Goal: Transaction & Acquisition: Purchase product/service

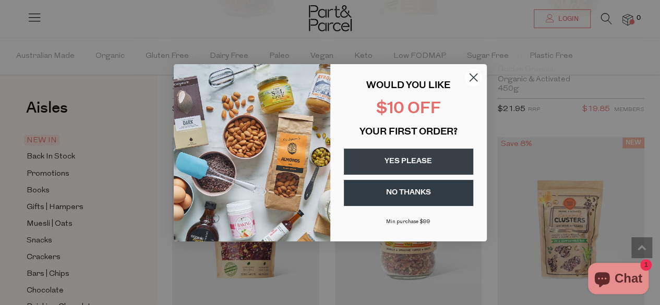
scroll to position [2765, 0]
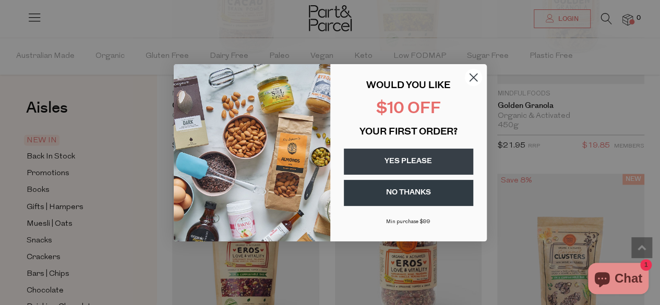
click at [433, 160] on button "YES PLEASE" at bounding box center [408, 162] width 129 height 26
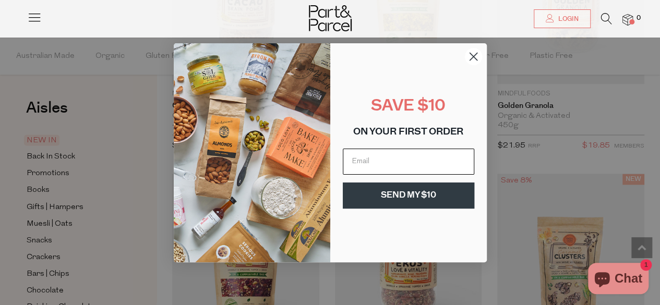
click at [379, 156] on input "Email" at bounding box center [408, 162] width 131 height 26
click at [442, 160] on input "yasmine.o'brien@ed.act.edu.au" at bounding box center [408, 162] width 131 height 26
click at [361, 164] on input ".au" at bounding box center [408, 162] width 131 height 26
type input "."
type input "yasmine@iinet.net.au"
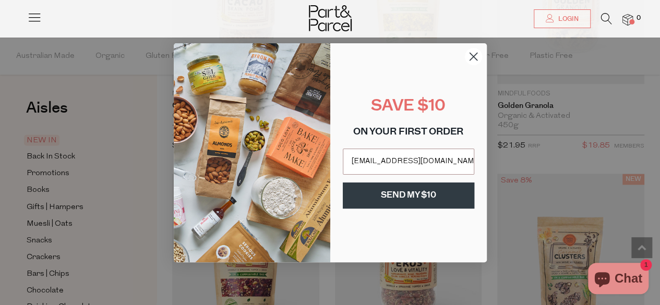
click at [426, 198] on button "SEND MY $10" at bounding box center [408, 196] width 131 height 26
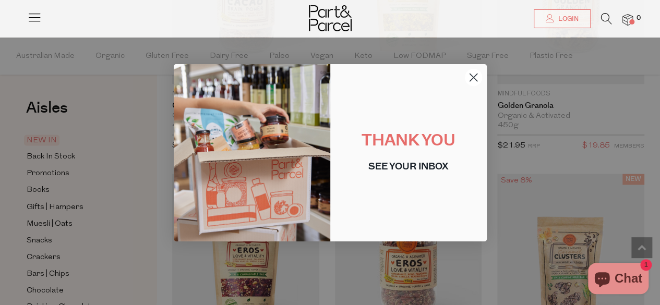
click at [474, 76] on circle "Close dialog" at bounding box center [472, 76] width 17 height 17
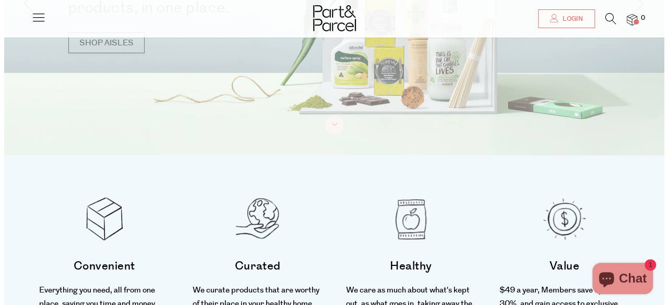
scroll to position [0, 0]
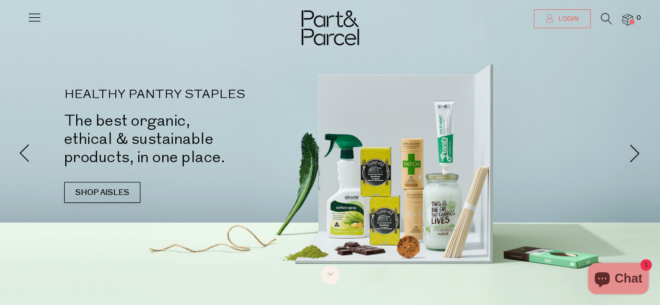
click at [572, 16] on span "Login" at bounding box center [567, 19] width 23 height 9
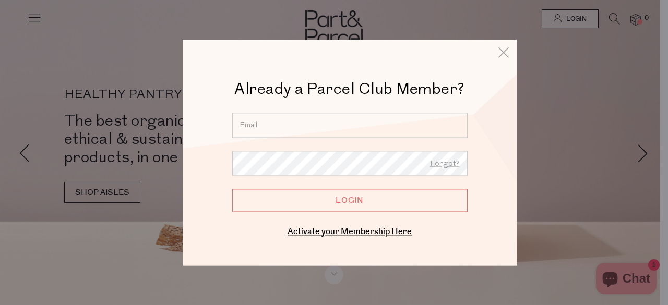
click at [280, 125] on input "email" at bounding box center [349, 125] width 235 height 25
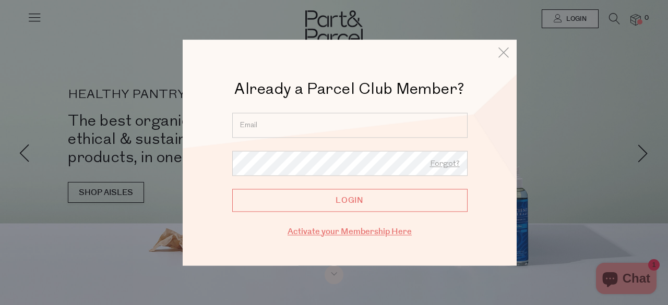
click at [359, 233] on link "Activate your Membership Here" at bounding box center [349, 232] width 124 height 12
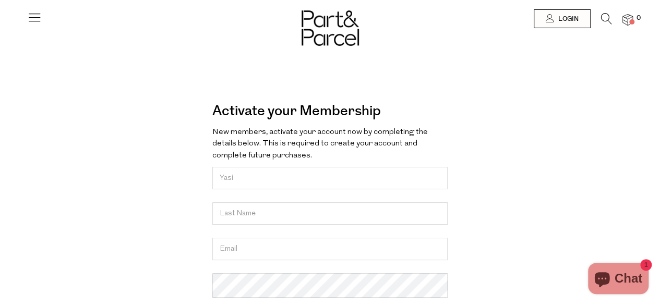
type input "Yasi"
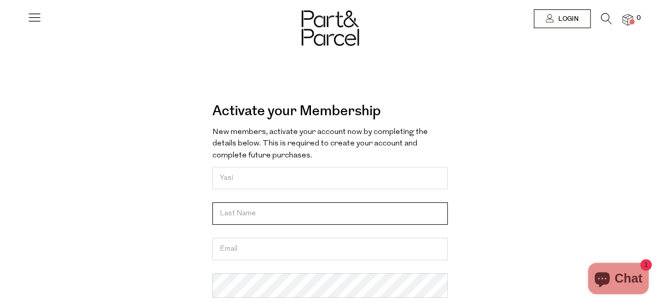
click at [241, 217] on input "text" at bounding box center [329, 213] width 235 height 22
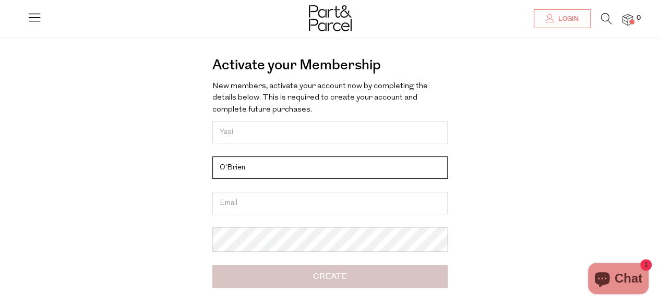
scroll to position [104, 0]
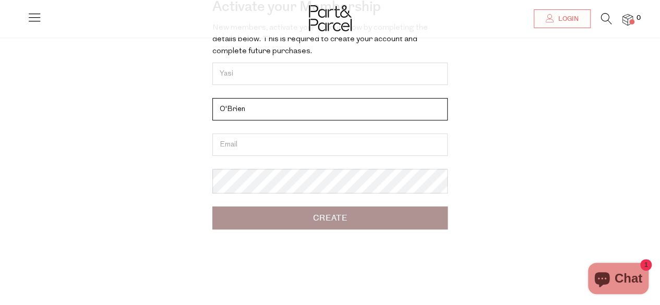
type input "O'Brien"
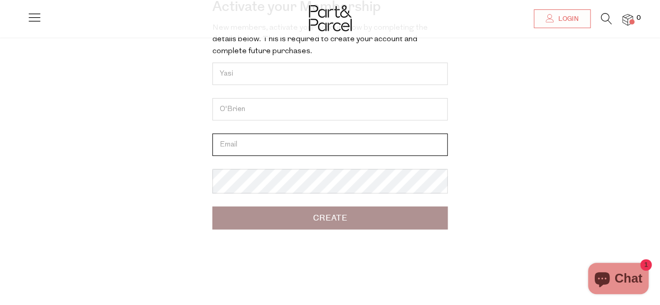
click at [249, 144] on input "email" at bounding box center [329, 145] width 235 height 22
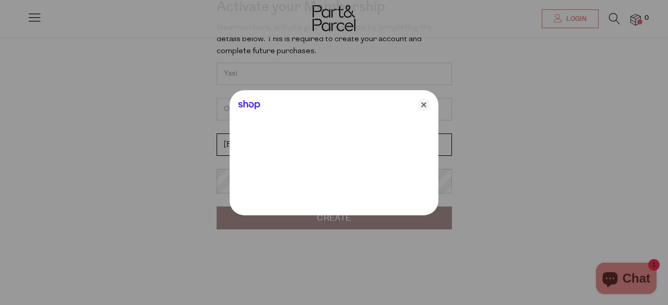
type input "yasmine@iinet.net.au"
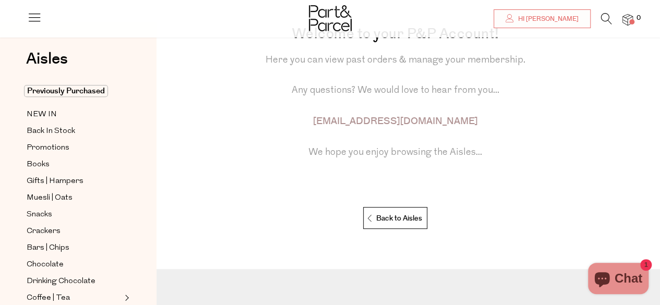
scroll to position [35, 0]
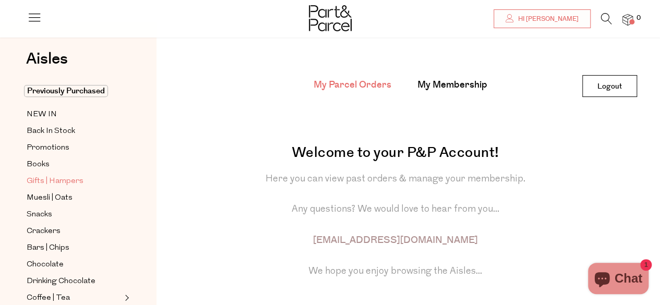
click at [51, 176] on span "Gifts | Hampers" at bounding box center [55, 181] width 57 height 13
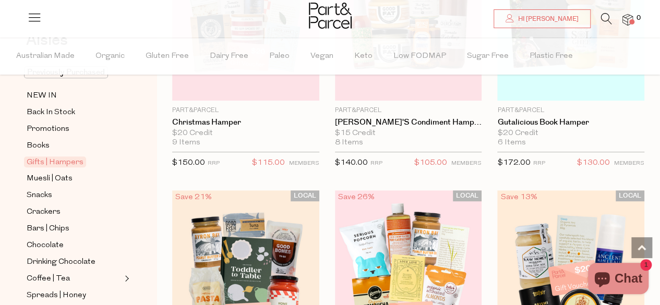
scroll to position [104, 0]
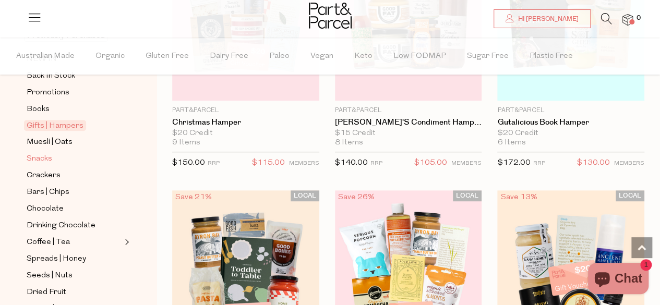
click at [38, 153] on span "Snacks" at bounding box center [40, 159] width 26 height 13
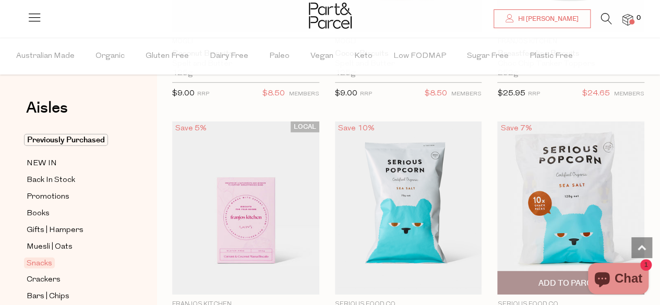
scroll to position [3496, 0]
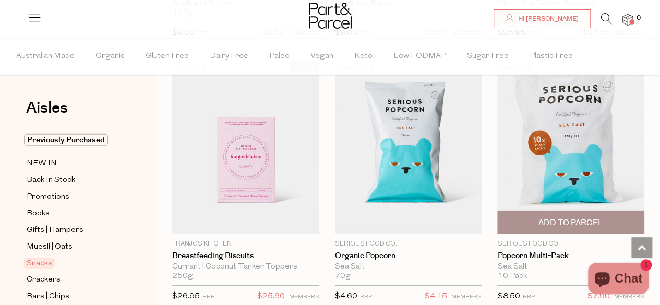
click at [570, 165] on img at bounding box center [570, 147] width 147 height 173
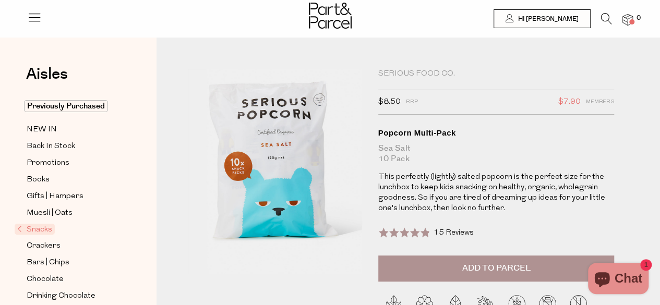
click at [490, 269] on span "Add to Parcel" at bounding box center [496, 268] width 68 height 12
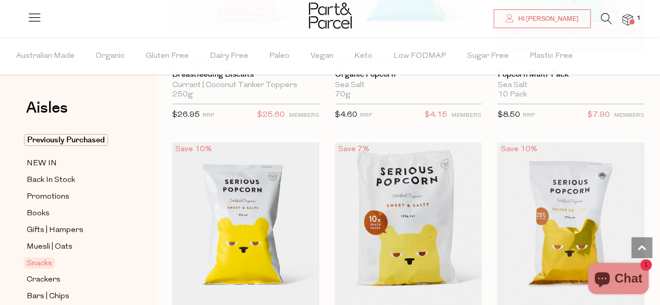
scroll to position [3521, 0]
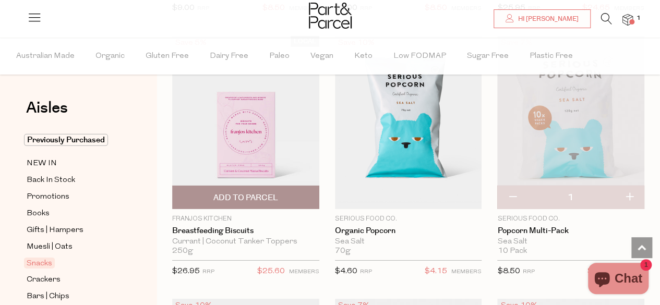
click at [231, 131] on img at bounding box center [245, 122] width 147 height 173
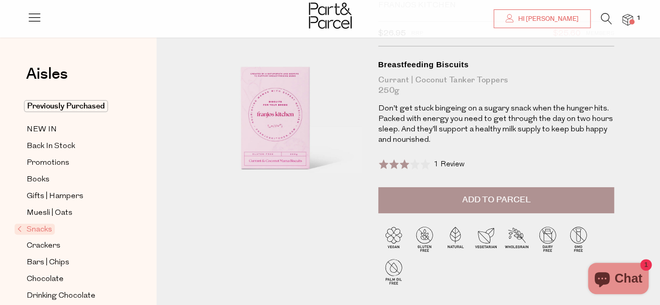
scroll to position [52, 0]
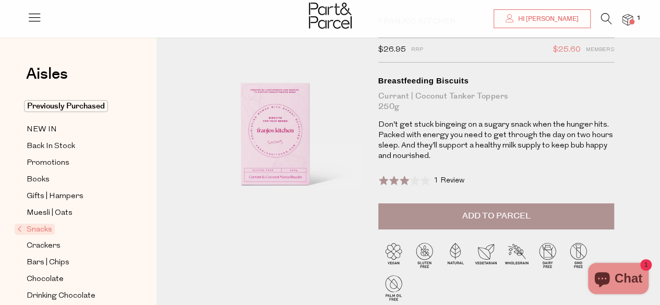
click at [498, 214] on span "Add to Parcel" at bounding box center [496, 216] width 68 height 12
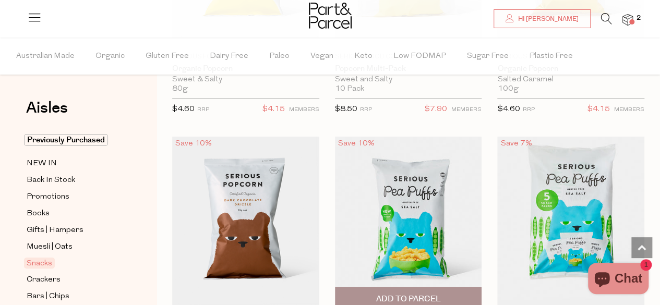
scroll to position [4002, 0]
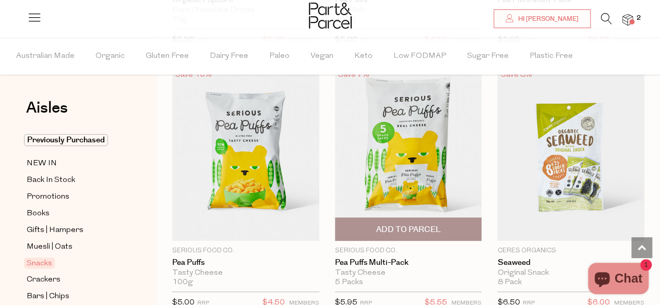
scroll to position [4263, 0]
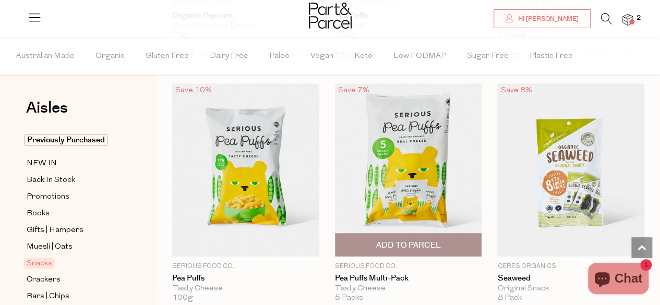
click at [410, 234] on span "Add To Parcel" at bounding box center [408, 245] width 141 height 22
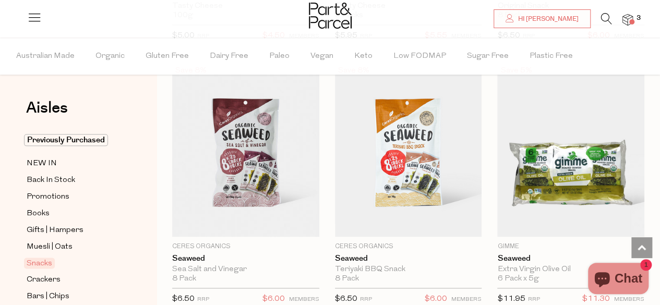
scroll to position [4523, 0]
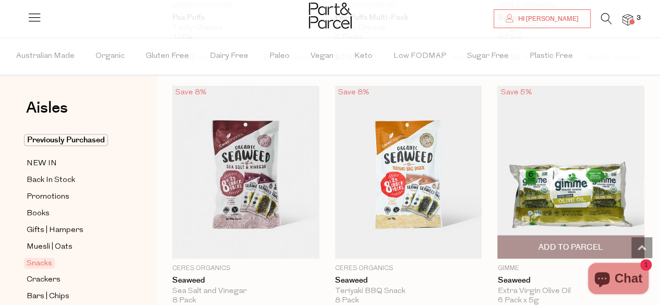
click at [553, 184] on img at bounding box center [570, 172] width 147 height 173
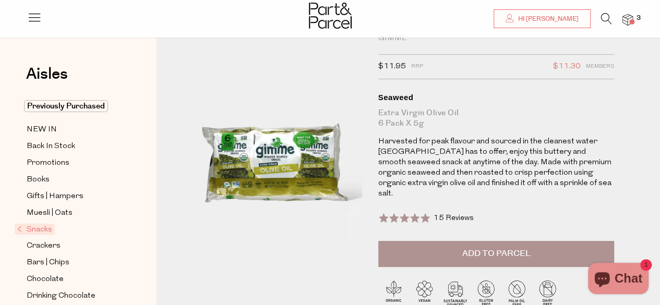
scroll to position [52, 0]
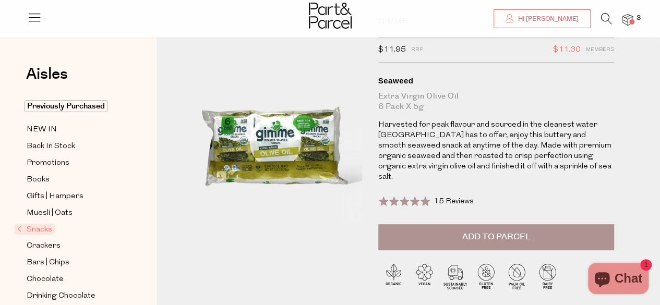
click at [487, 231] on span "Add to Parcel" at bounding box center [496, 237] width 68 height 12
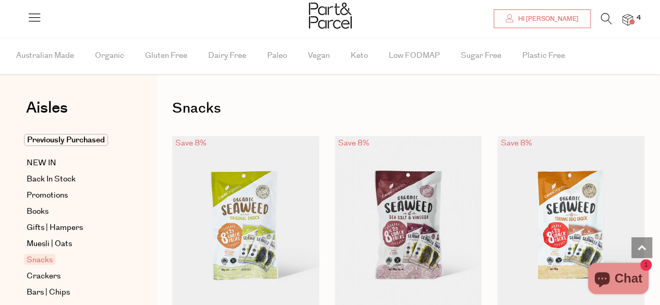
scroll to position [1746, 0]
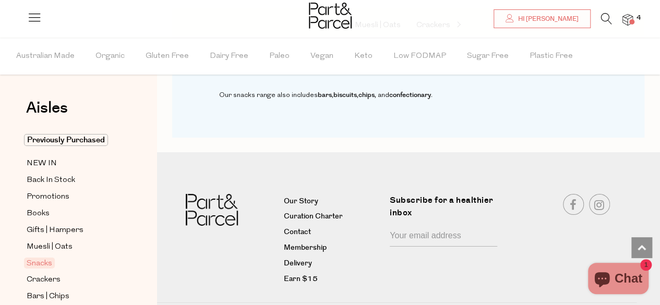
drag, startPoint x: 264, startPoint y: 71, endPoint x: 443, endPoint y: 79, distance: 179.6
click at [443, 79] on div "Our snacks range also includes bars , biscuits , chips , and confectionary ." at bounding box center [408, 98] width 472 height 80
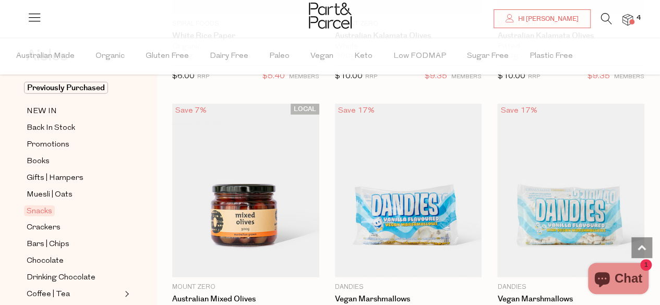
scroll to position [157, 0]
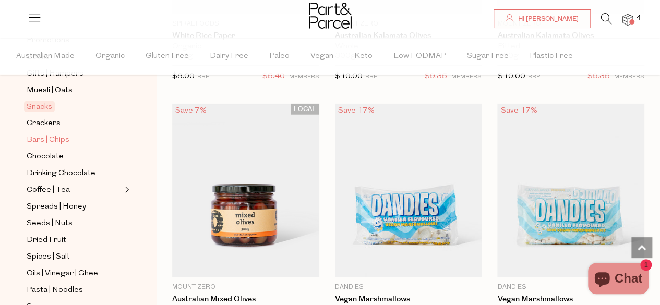
click at [63, 136] on span "Bars | Chips" at bounding box center [48, 140] width 43 height 13
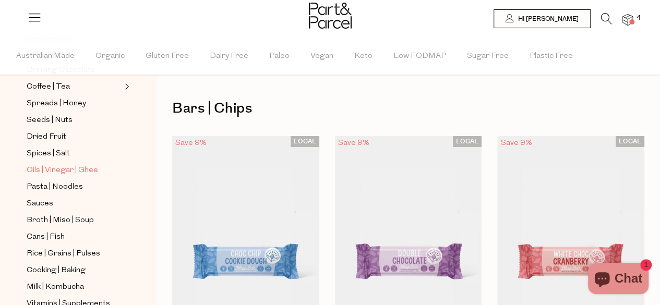
scroll to position [261, 0]
drag, startPoint x: 158, startPoint y: 124, endPoint x: 221, endPoint y: 122, distance: 63.7
drag, startPoint x: 221, startPoint y: 122, endPoint x: 473, endPoint y: 114, distance: 252.1
click at [473, 114] on h1 "Bars | Chips" at bounding box center [408, 109] width 472 height 24
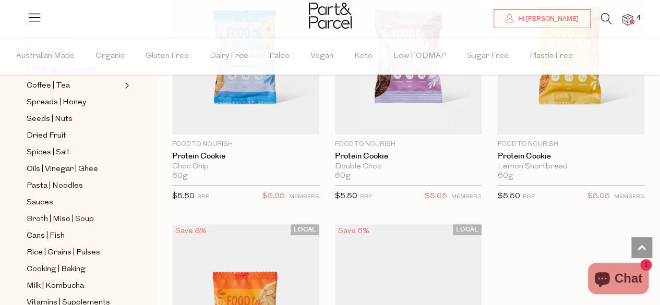
scroll to position [4278, 0]
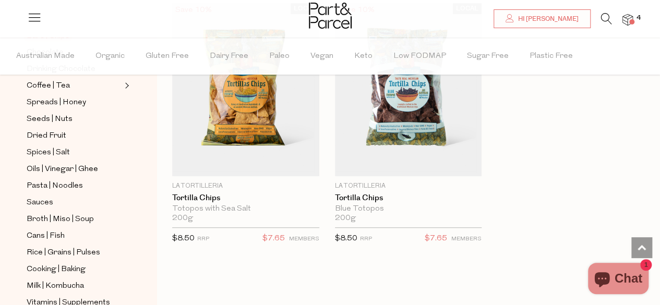
scroll to position [6156, 0]
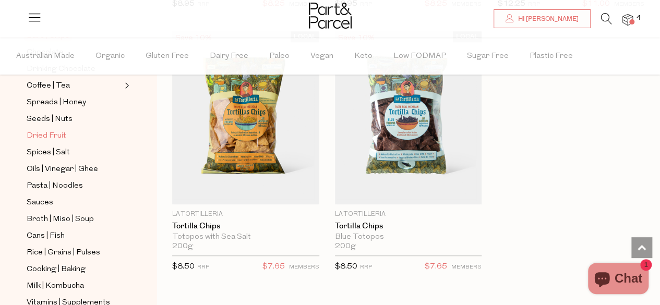
click at [56, 130] on span "Dried Fruit" at bounding box center [47, 136] width 40 height 13
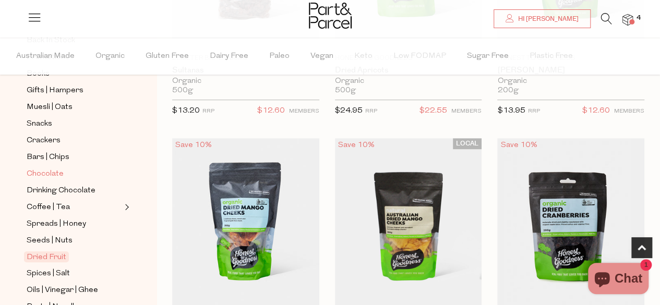
scroll to position [157, 0]
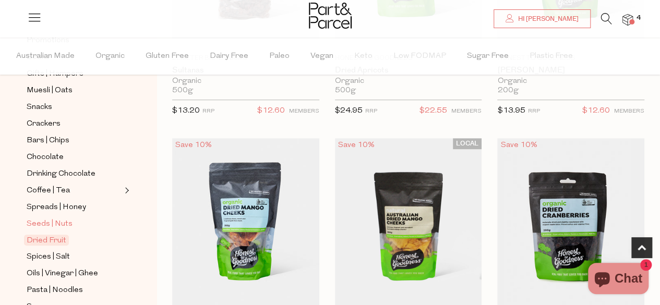
click at [62, 218] on span "Seeds | Nuts" at bounding box center [50, 224] width 46 height 13
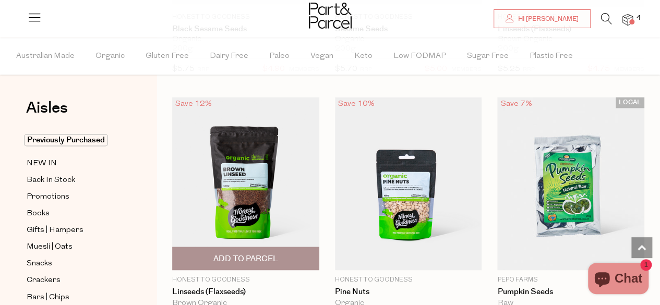
scroll to position [2661, 0]
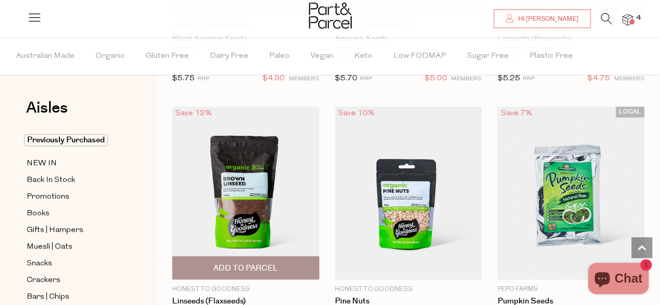
click at [261, 263] on span "Add To Parcel" at bounding box center [245, 268] width 65 height 11
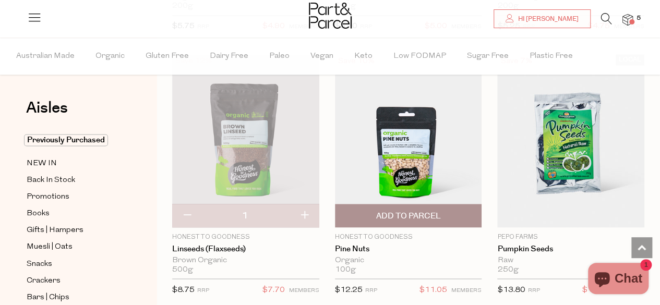
scroll to position [2765, 0]
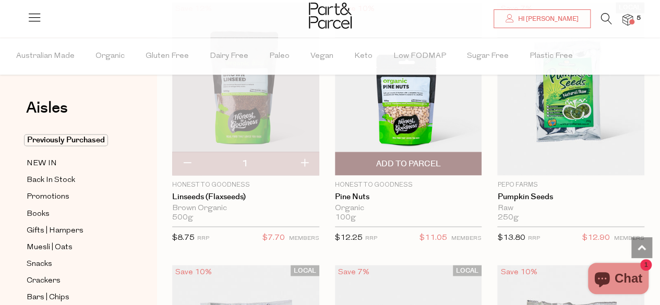
click at [424, 159] on span "Add To Parcel" at bounding box center [408, 164] width 65 height 11
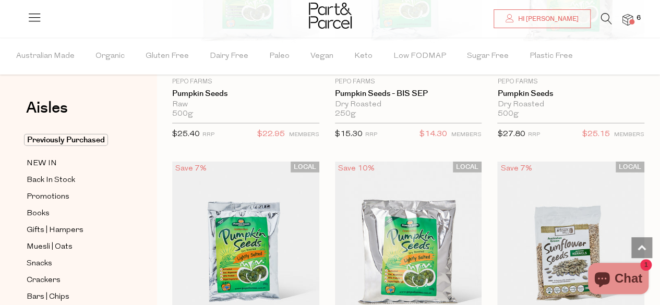
scroll to position [3130, 0]
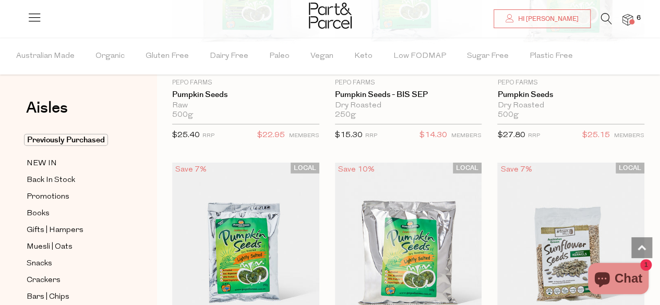
click at [416, 230] on img at bounding box center [408, 249] width 147 height 173
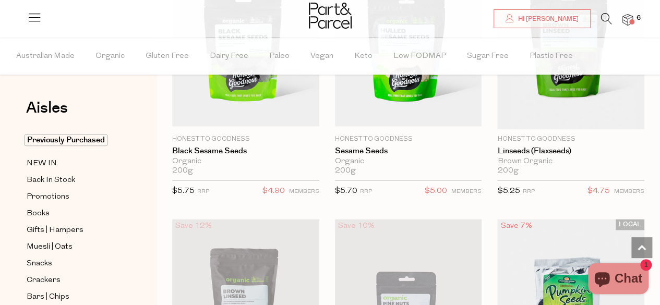
scroll to position [2538, 0]
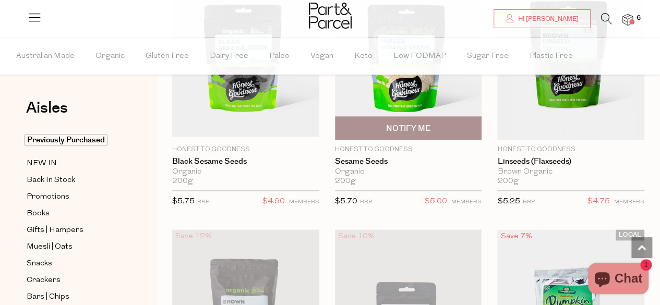
click at [432, 177] on div "200g Only 0 Available" at bounding box center [408, 181] width 147 height 9
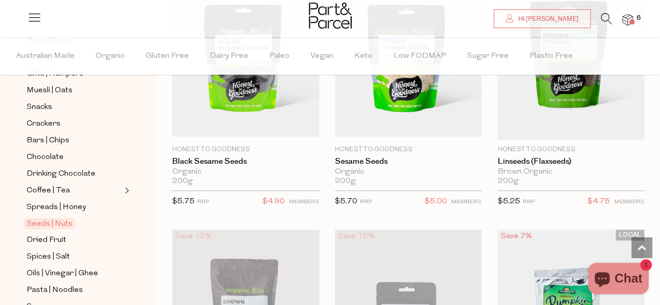
scroll to position [261, 0]
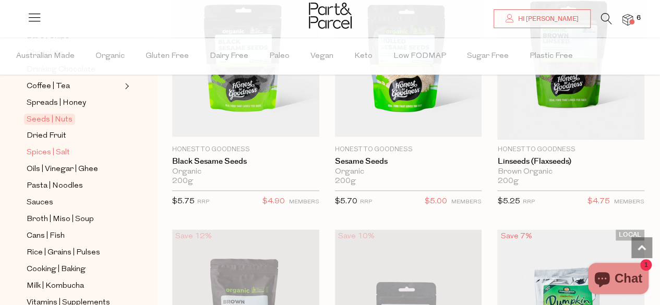
click at [65, 147] on span "Spices | Salt" at bounding box center [48, 153] width 43 height 13
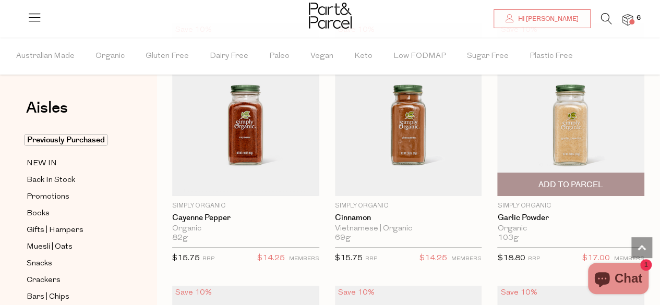
scroll to position [1930, 0]
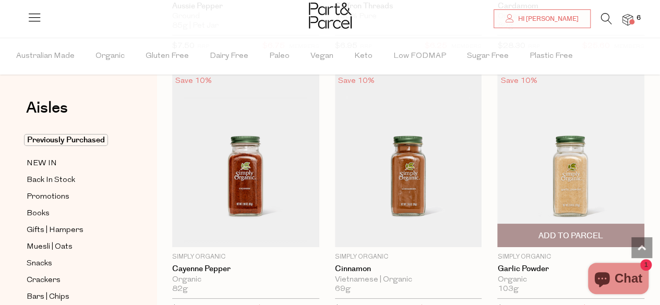
click at [578, 231] on span "Add To Parcel" at bounding box center [570, 236] width 65 height 11
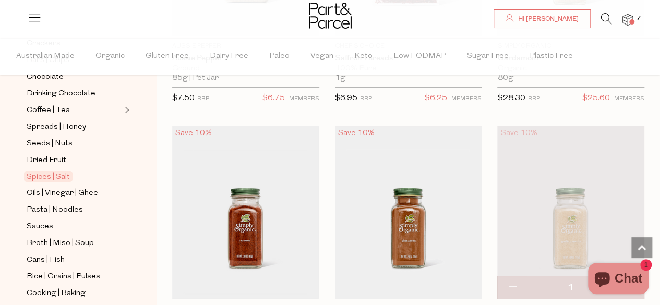
scroll to position [261, 0]
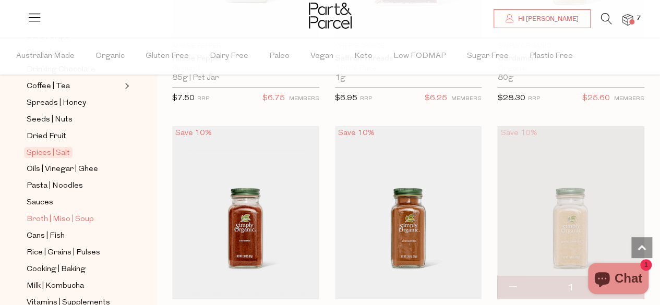
click at [82, 213] on span "Broth | Miso | Soup" at bounding box center [60, 219] width 67 height 13
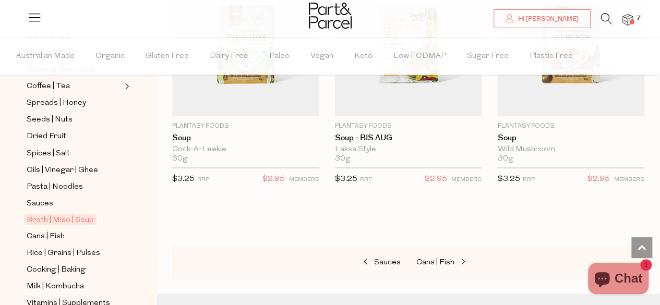
scroll to position [313, 0]
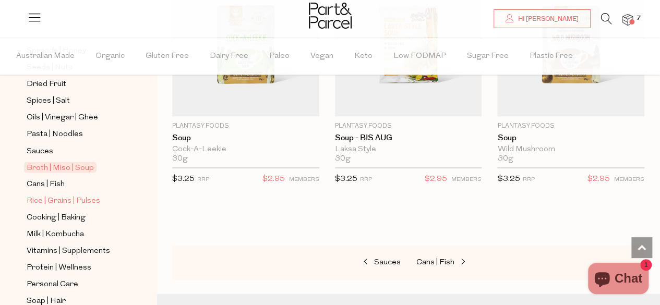
click at [76, 195] on span "Rice | Grains | Pulses" at bounding box center [64, 201] width 74 height 13
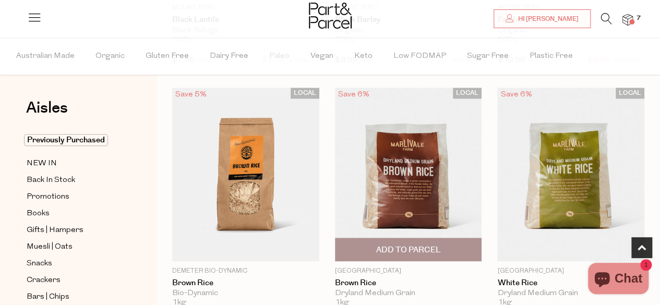
scroll to position [626, 0]
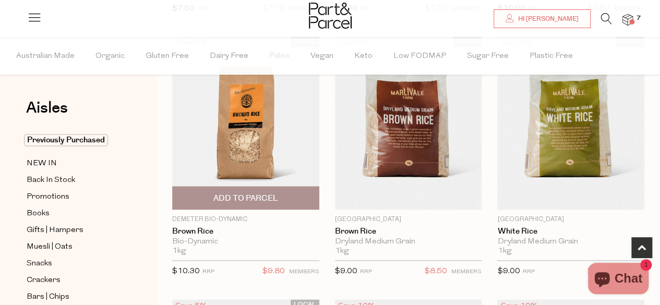
click at [264, 195] on span "Add To Parcel" at bounding box center [245, 198] width 65 height 11
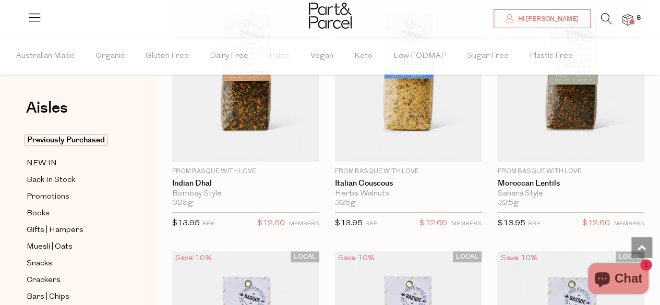
scroll to position [2148, 0]
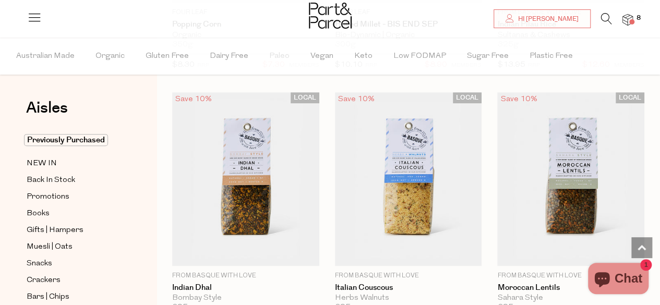
click at [590, 187] on img at bounding box center [570, 178] width 147 height 173
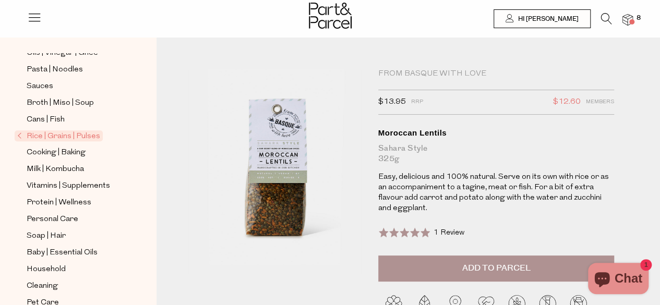
scroll to position [349, 0]
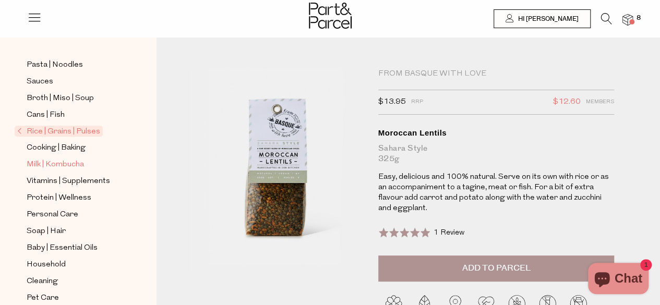
click at [66, 159] on span "Milk | Kombucha" at bounding box center [55, 165] width 57 height 13
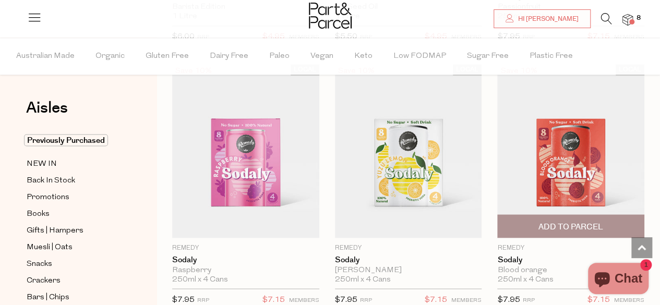
scroll to position [939, 0]
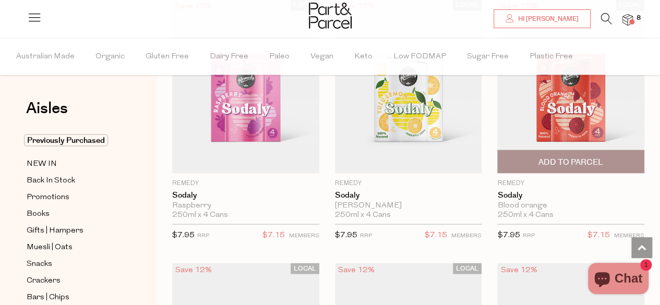
click at [575, 151] on span "Add To Parcel" at bounding box center [570, 161] width 141 height 22
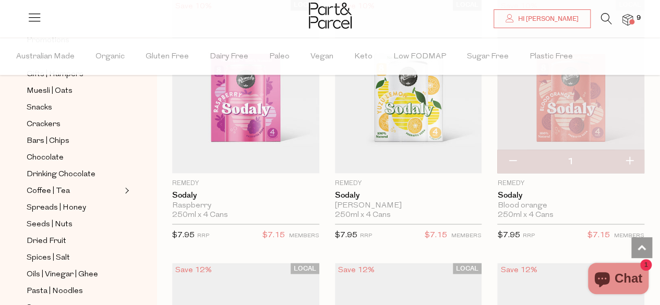
scroll to position [365, 0]
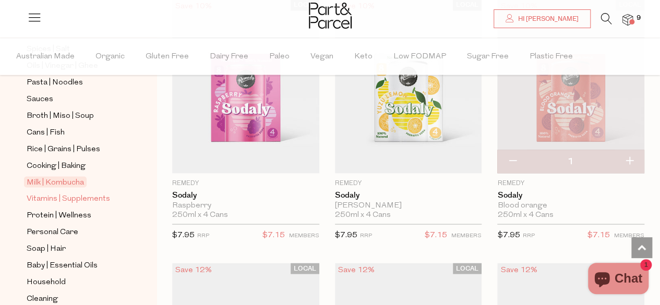
click at [68, 193] on span "Vitamins | Supplements" at bounding box center [68, 199] width 83 height 13
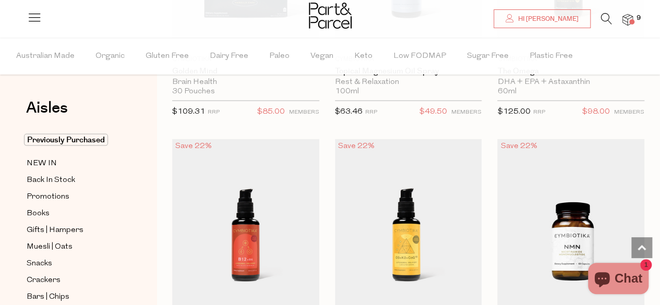
scroll to position [893, 0]
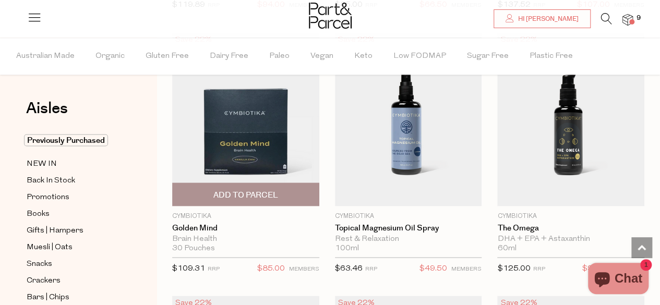
click at [263, 132] on img at bounding box center [245, 119] width 147 height 173
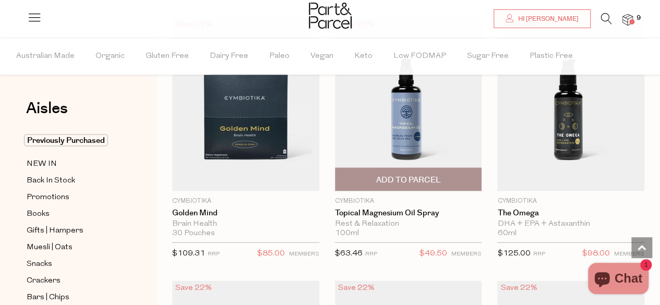
scroll to position [893, 0]
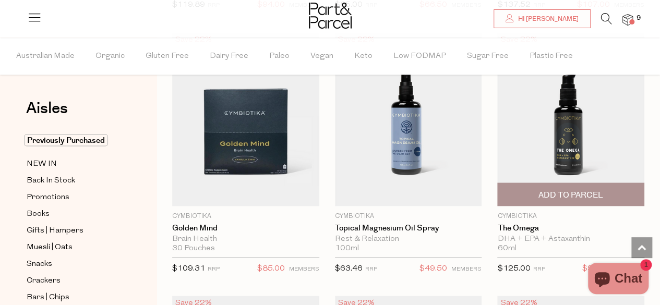
click at [577, 141] on img at bounding box center [570, 119] width 147 height 173
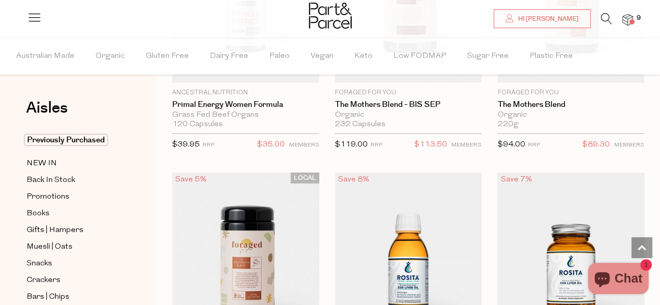
scroll to position [3449, 0]
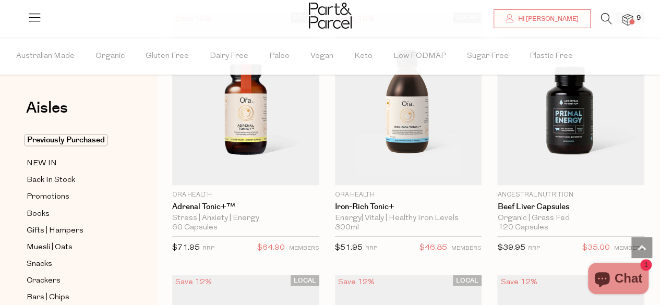
scroll to position [2667, 0]
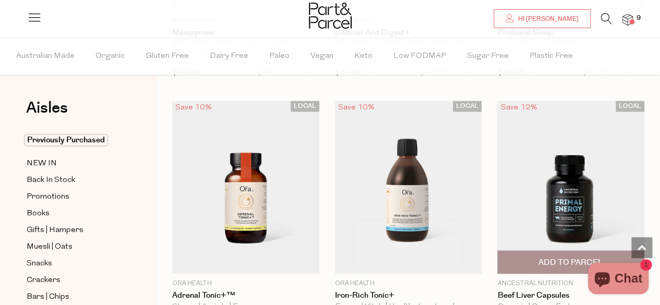
click at [592, 187] on img at bounding box center [570, 187] width 147 height 173
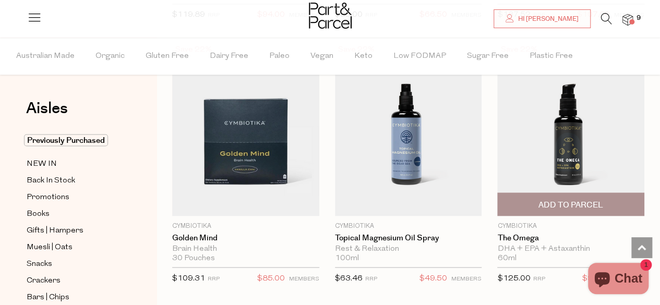
scroll to position [887, 0]
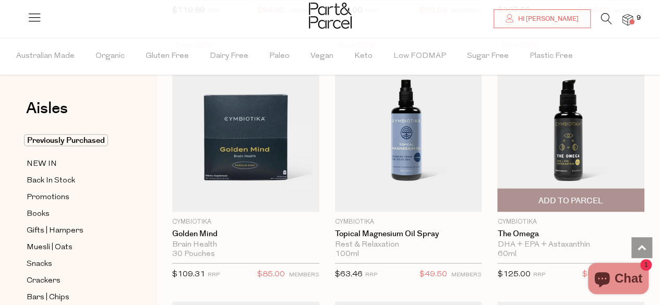
click at [577, 197] on span "Add To Parcel" at bounding box center [570, 200] width 65 height 11
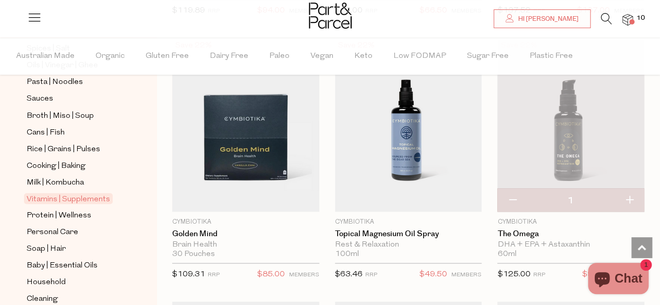
scroll to position [411, 0]
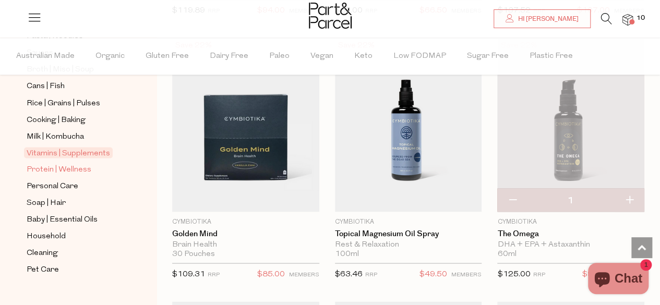
click at [65, 163] on span "Protein | Wellness" at bounding box center [59, 169] width 65 height 13
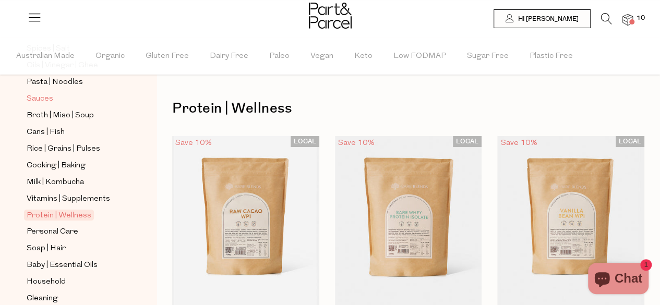
scroll to position [411, 0]
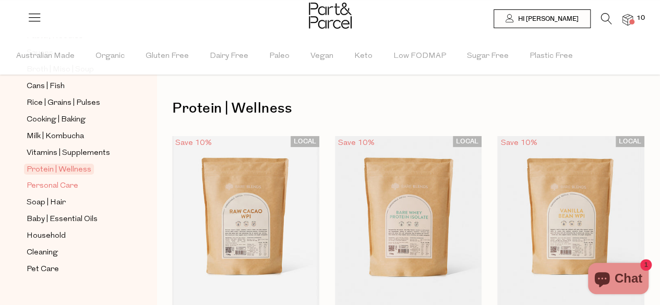
click at [55, 180] on span "Personal Care" at bounding box center [53, 186] width 52 height 13
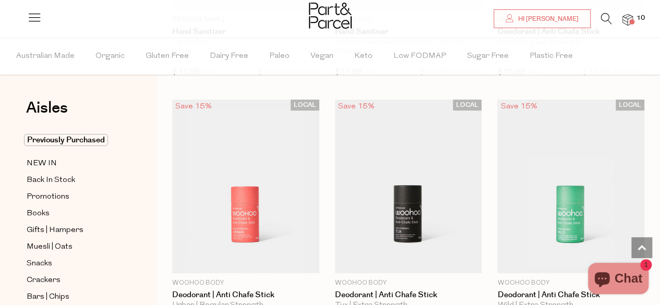
scroll to position [4069, 0]
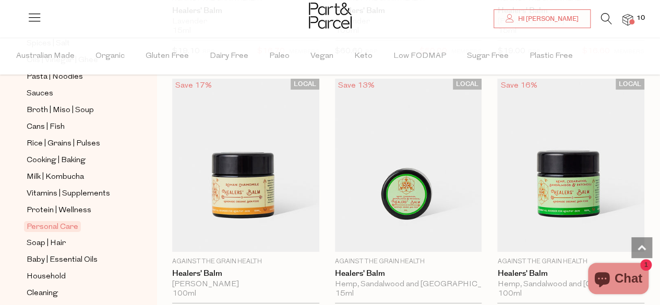
scroll to position [307, 0]
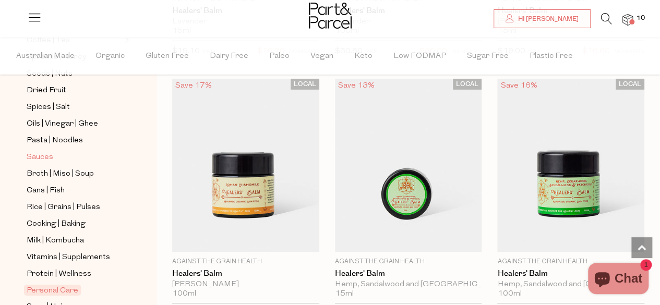
click at [31, 151] on span "Sauces" at bounding box center [40, 157] width 27 height 13
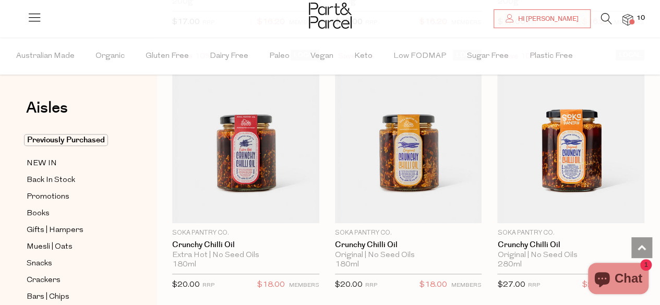
scroll to position [2452, 0]
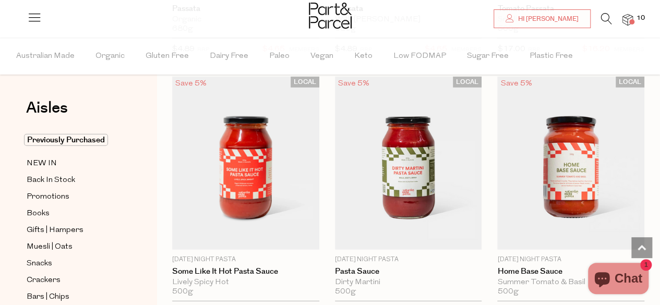
scroll to position [5113, 0]
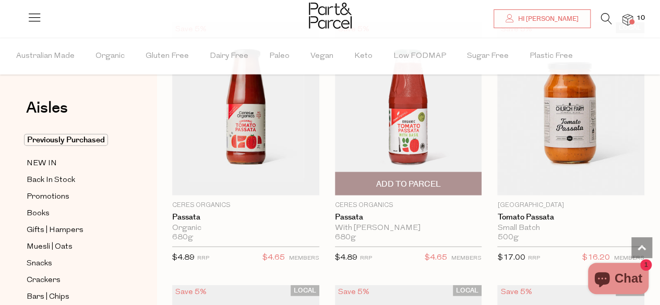
click at [390, 173] on span "Add To Parcel" at bounding box center [408, 184] width 141 height 22
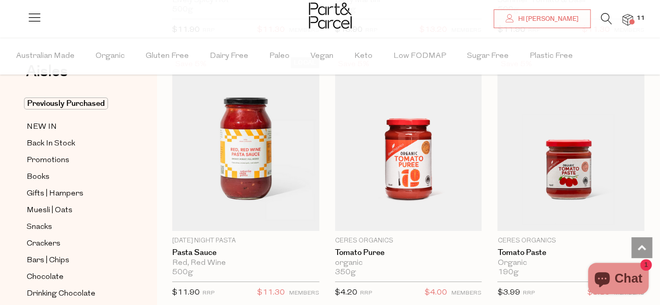
scroll to position [0, 0]
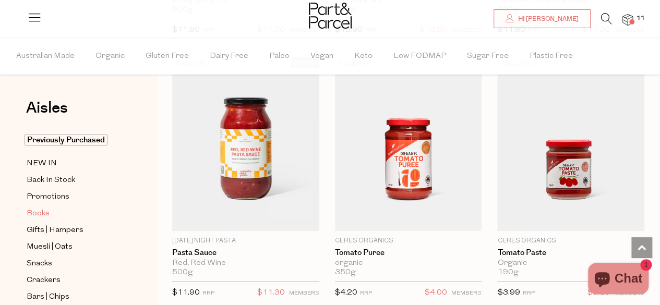
click at [40, 211] on span "Books" at bounding box center [38, 214] width 23 height 13
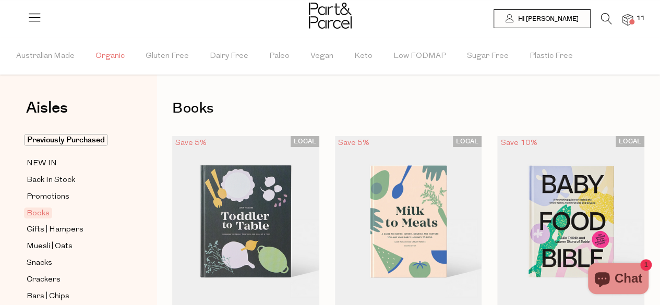
click at [110, 55] on span "Organic" at bounding box center [109, 56] width 29 height 37
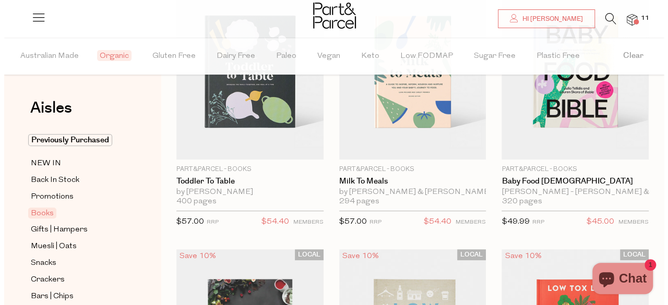
scroll to position [102, 0]
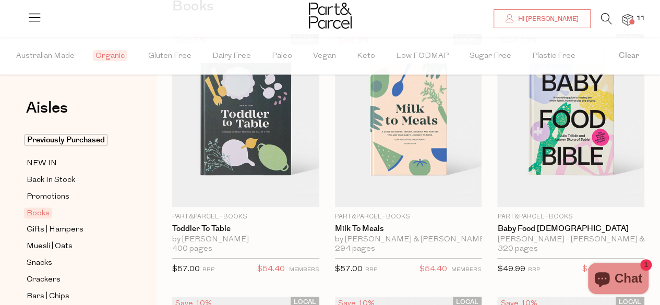
click at [629, 20] on img at bounding box center [627, 20] width 10 height 12
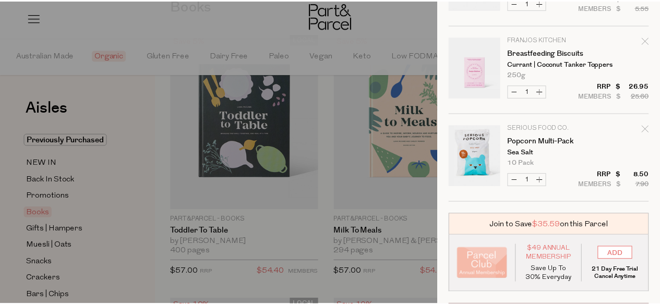
scroll to position [840, 0]
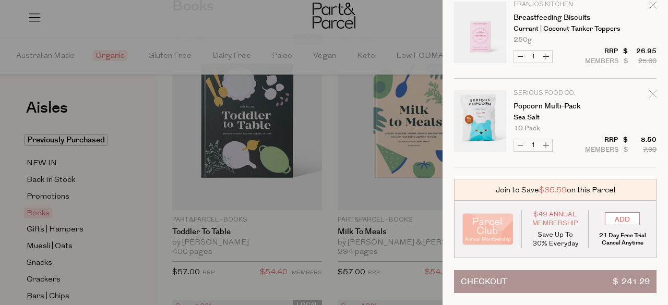
click at [257, 268] on div at bounding box center [334, 152] width 668 height 305
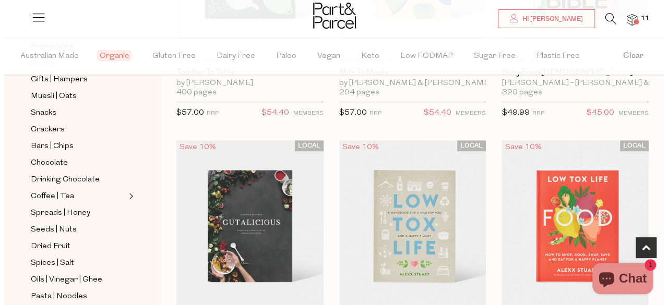
scroll to position [0, 0]
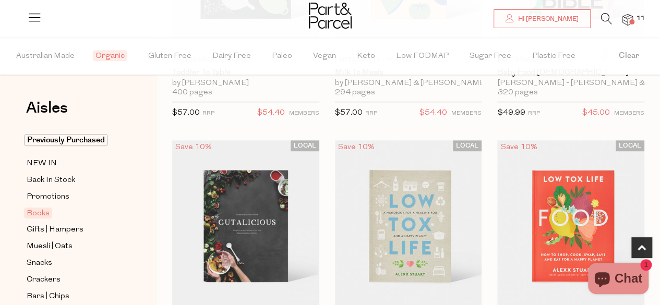
click at [629, 20] on img at bounding box center [627, 20] width 10 height 12
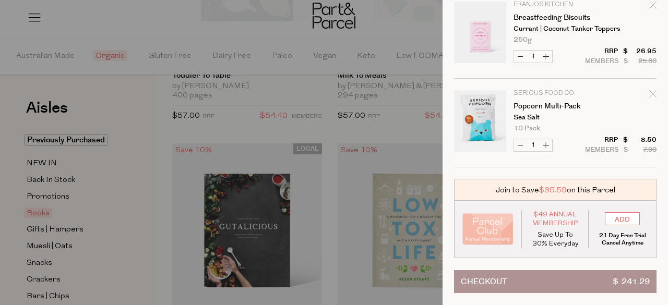
click at [559, 278] on button "Checkout $ 241.29" at bounding box center [555, 281] width 202 height 23
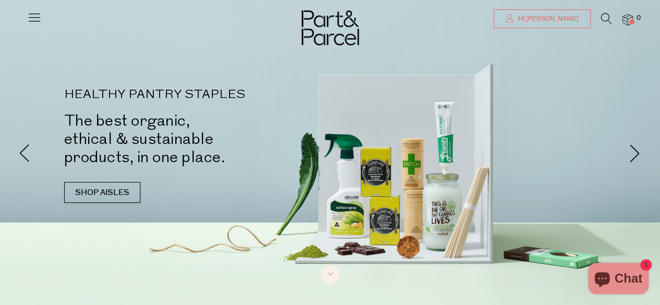
click at [514, 16] on icon at bounding box center [510, 18] width 8 height 8
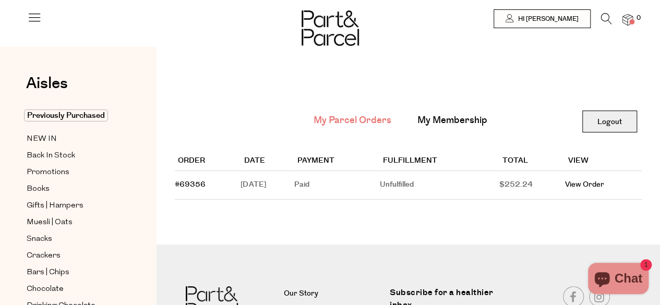
click at [615, 125] on link "Logout" at bounding box center [609, 122] width 55 height 22
